Goal: Communication & Community: Share content

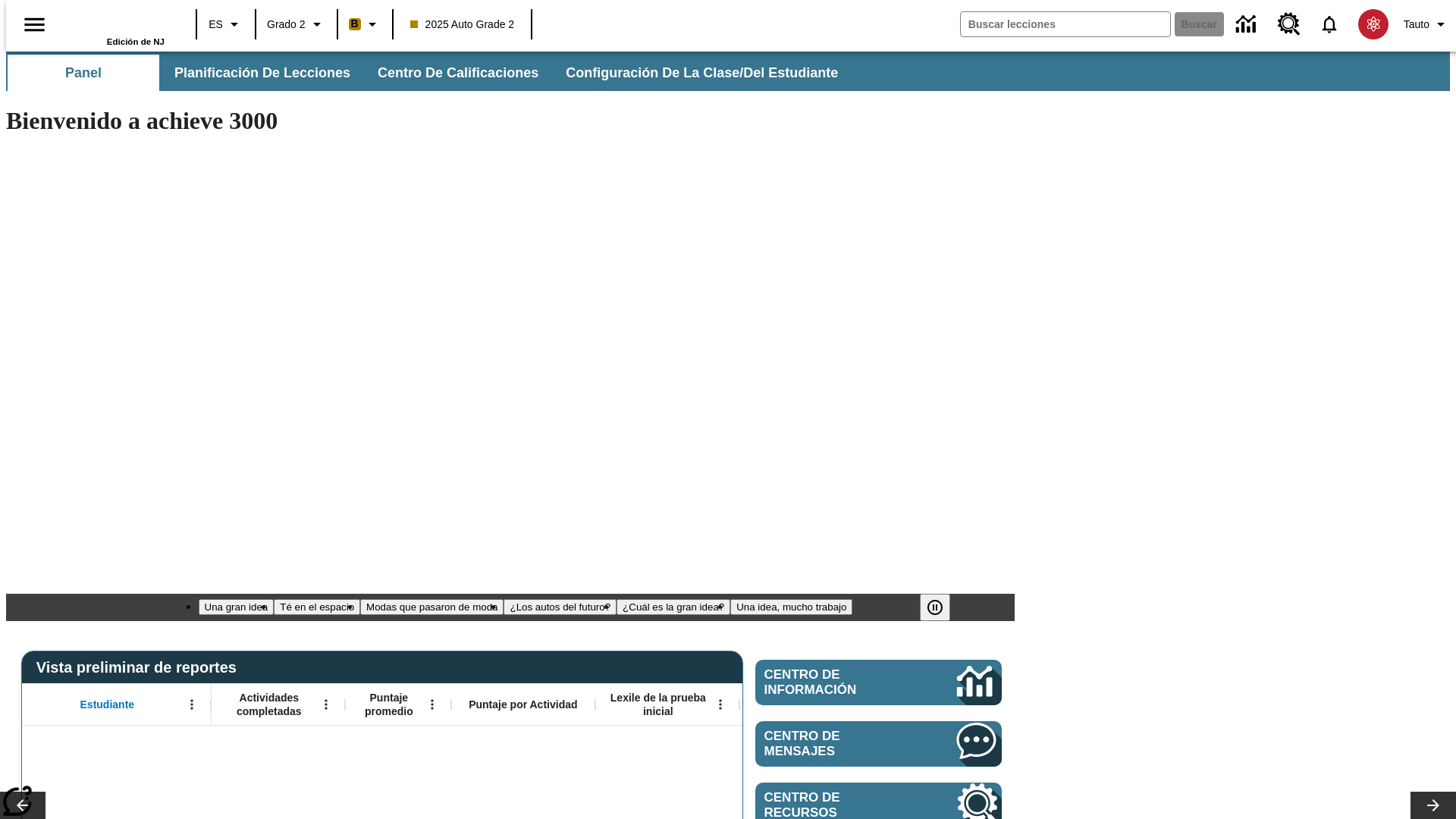
type input "-1"
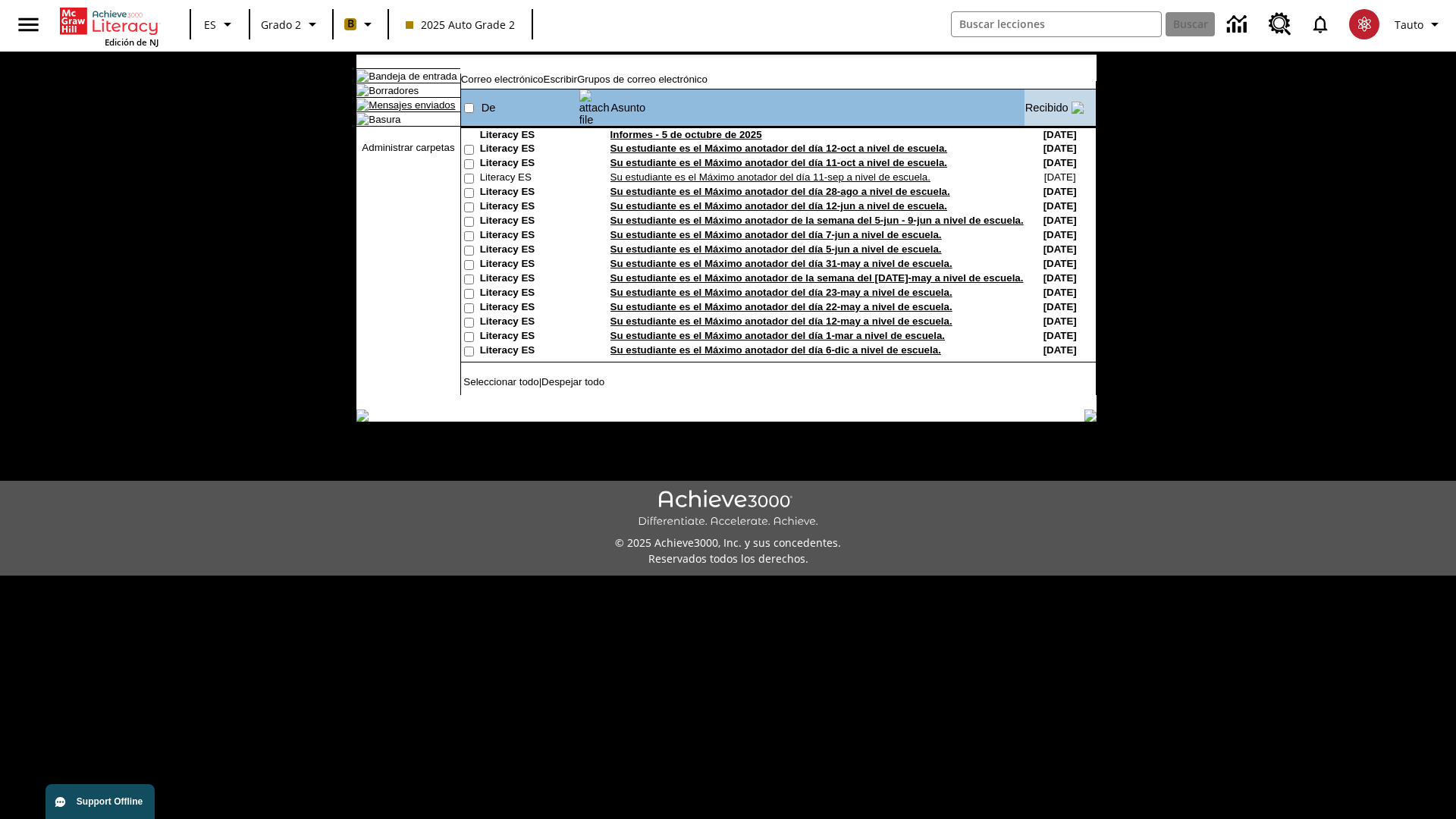
click at [412, 111] on link "Mensajes enviados" at bounding box center [411, 105] width 87 height 11
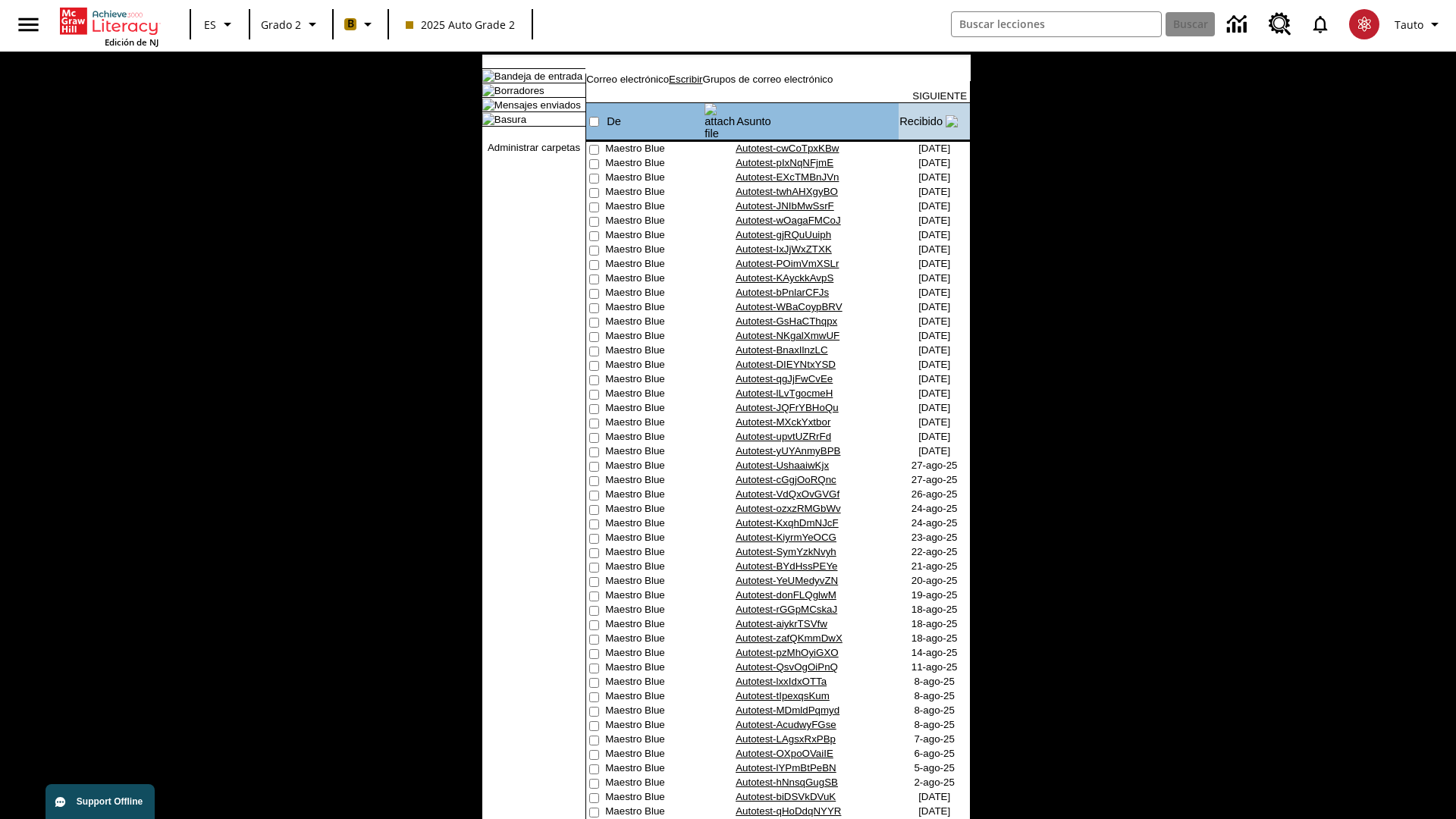
click at [702, 85] on link "Escribir" at bounding box center [685, 79] width 33 height 11
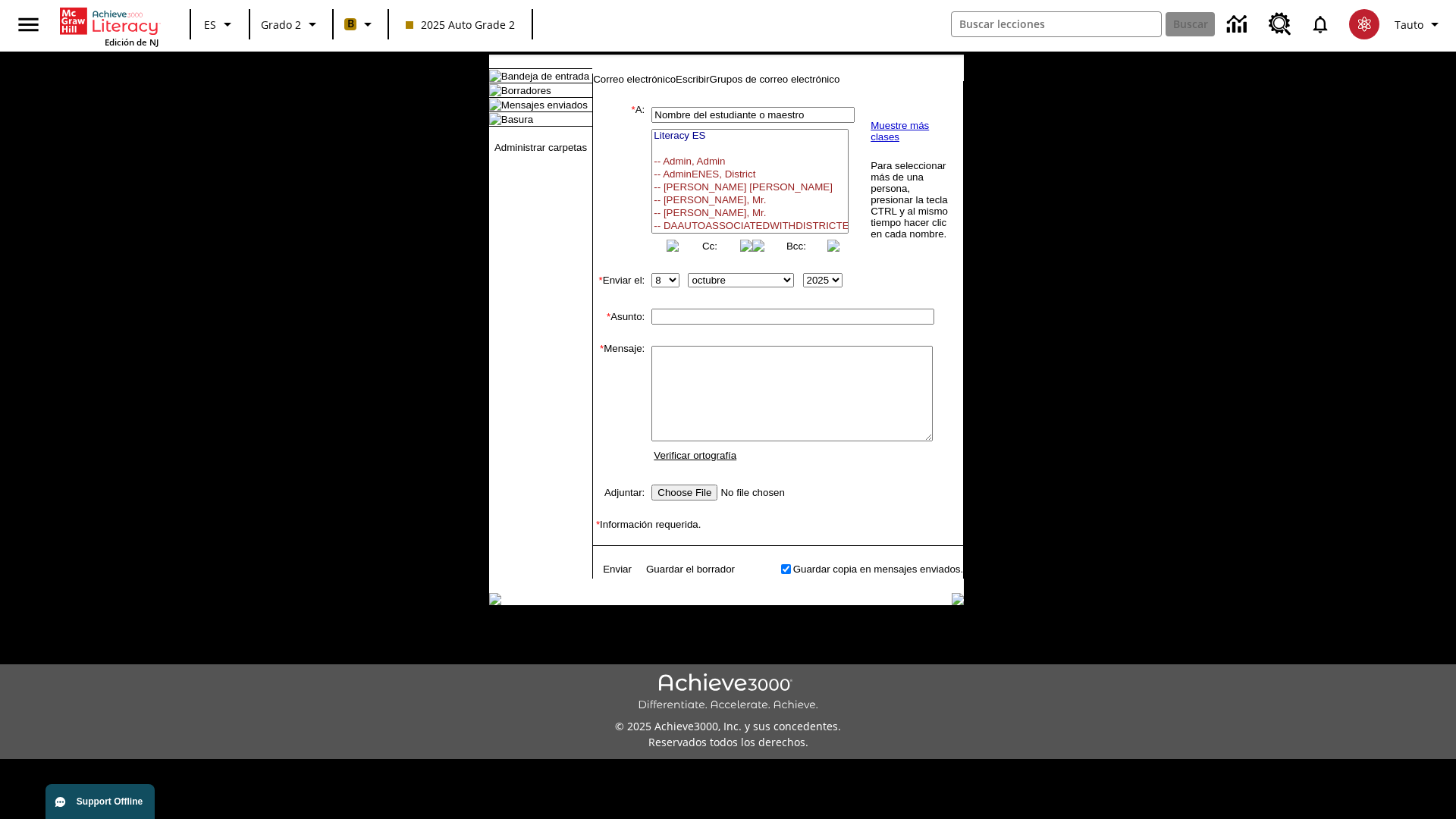
select select "U,21437111,1"
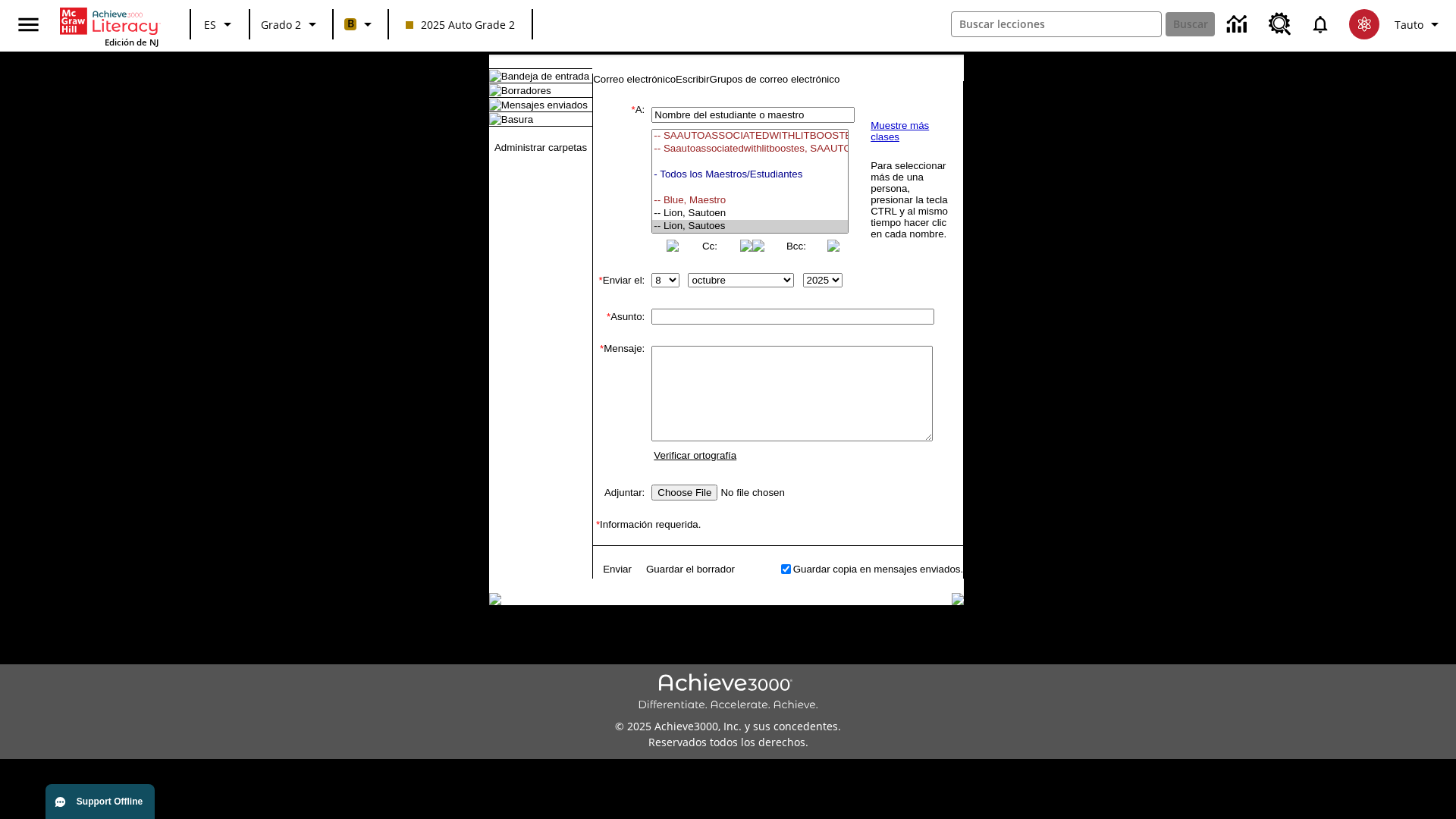
scroll to position [245, 0]
type input "Autotest-afIzmEGHSt"
type textarea "email body message"
click at [616, 575] on link "Enviar" at bounding box center [617, 569] width 29 height 11
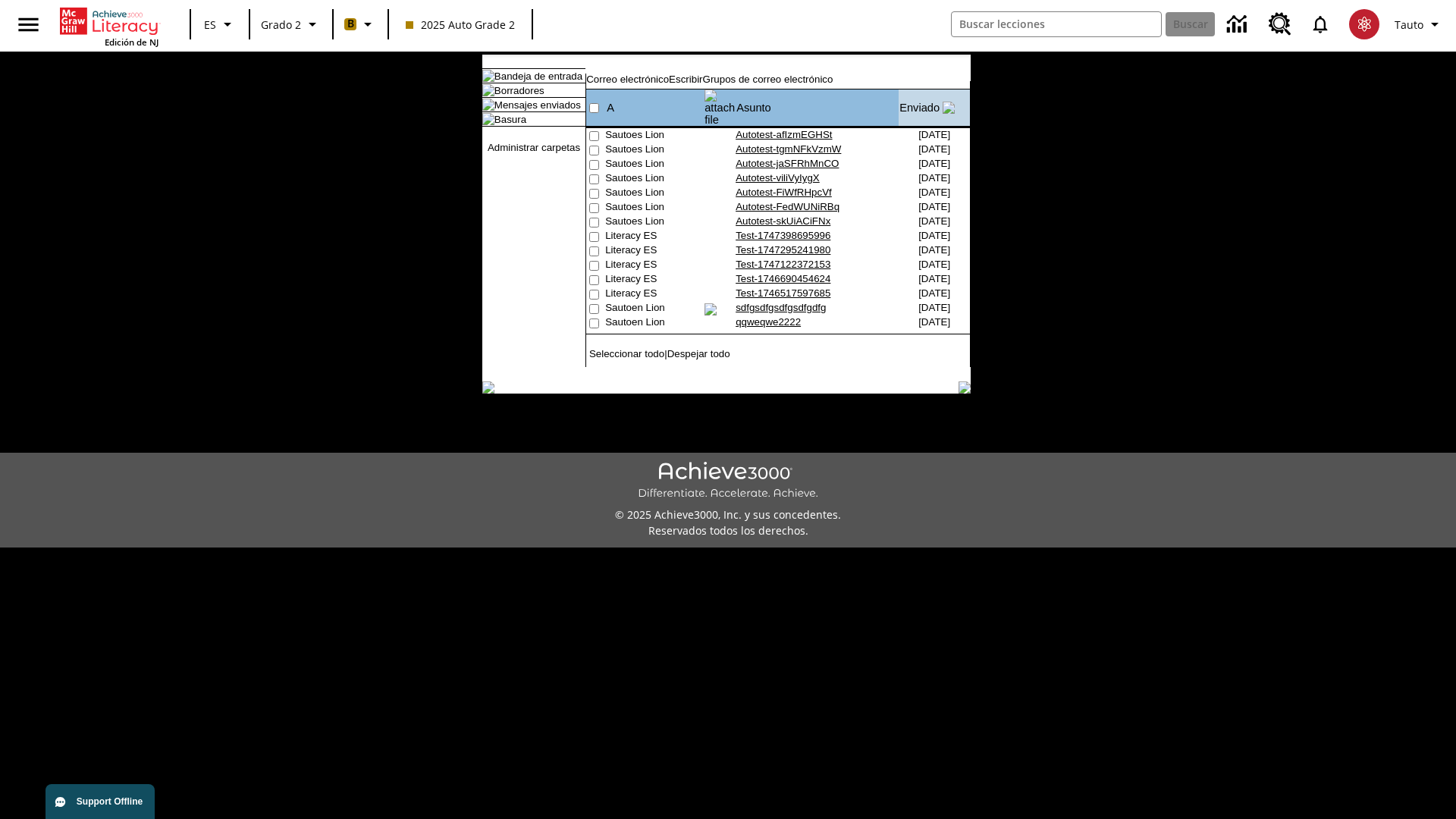
click at [599, 131] on input"] "checkbox" at bounding box center [593, 136] width 10 height 10
checkbox input"] "true"
